Goal: Task Accomplishment & Management: Manage account settings

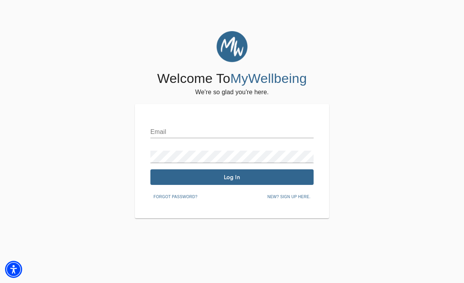
click at [250, 129] on input "text" at bounding box center [231, 132] width 163 height 12
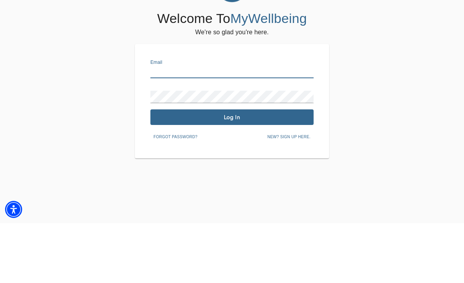
type input "[EMAIL_ADDRESS][DOMAIN_NAME]"
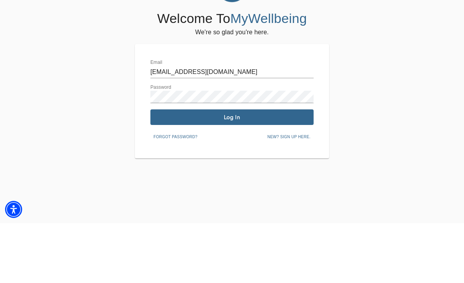
scroll to position [31, 0]
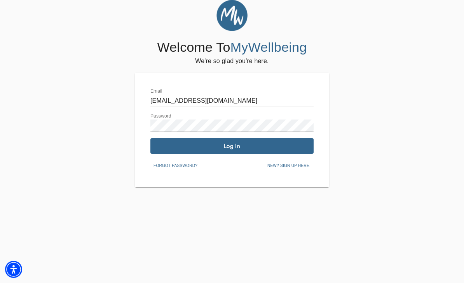
click at [244, 148] on span "Log In" at bounding box center [232, 145] width 157 height 7
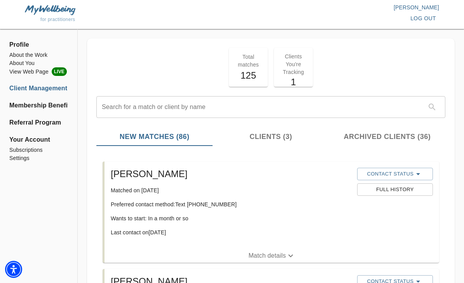
click at [42, 139] on span "Your Account" at bounding box center [38, 139] width 59 height 9
click at [37, 62] on li "About You" at bounding box center [38, 63] width 59 height 8
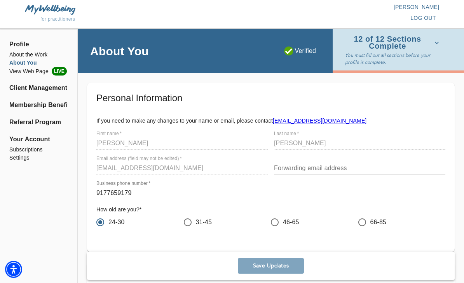
scroll to position [26, 0]
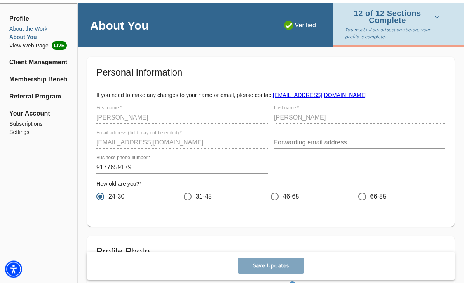
click at [40, 31] on li "About the Work" at bounding box center [38, 29] width 59 height 8
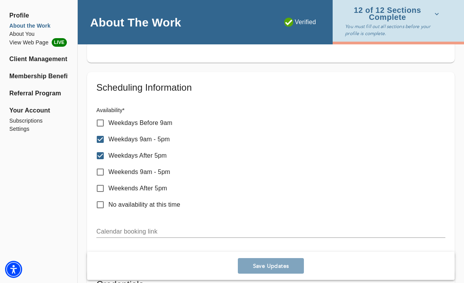
scroll to position [421, 0]
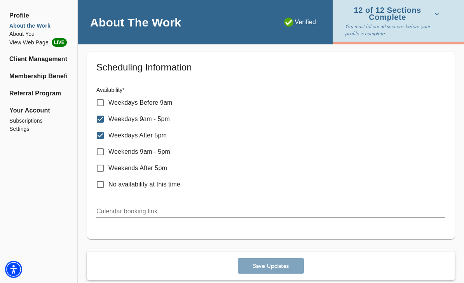
click at [161, 205] on input "text" at bounding box center [270, 211] width 349 height 12
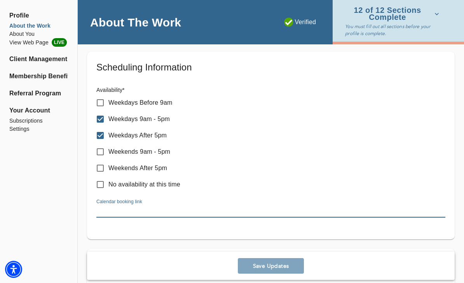
paste input "MP followed up on 10/7"
type input "MP followed up on 10/7"
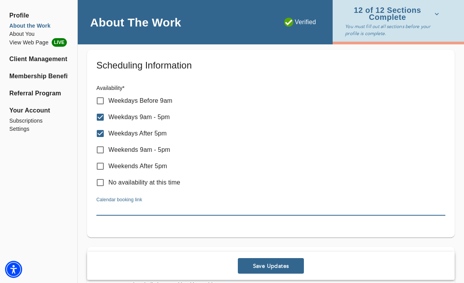
scroll to position [415, 0]
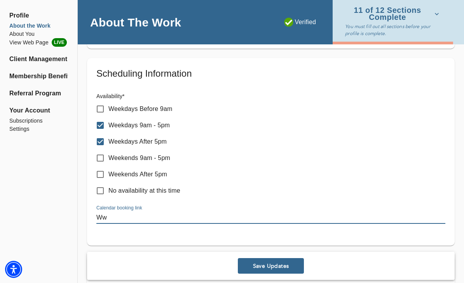
type input "W"
paste input "[URL][DOMAIN_NAME]"
type input "[URL][DOMAIN_NAME]"
click at [266, 267] on span "Save Updates" at bounding box center [271, 265] width 60 height 7
